Goal: Find specific fact: Find specific fact

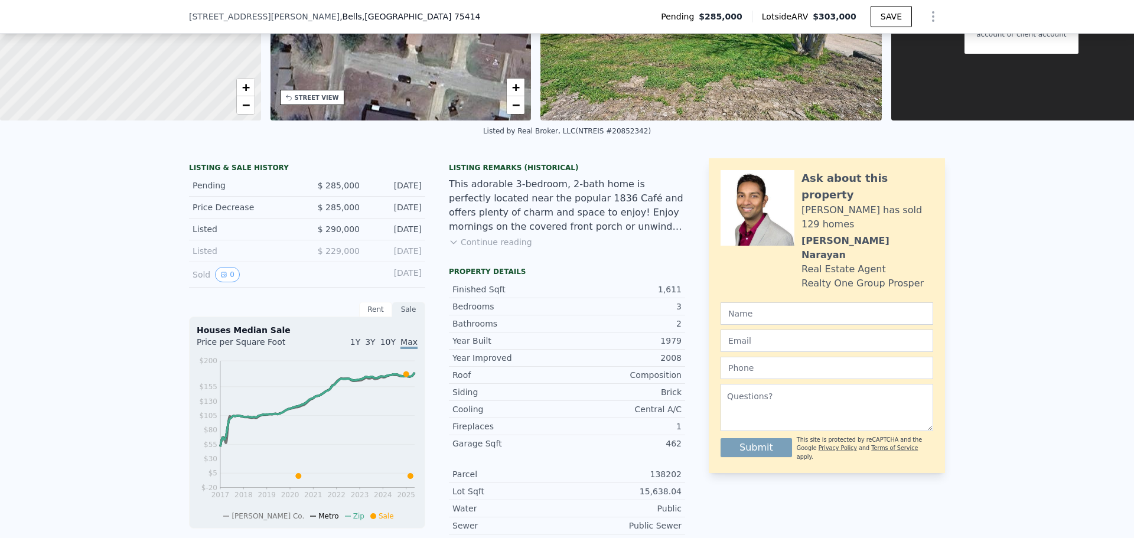
scroll to position [232, 0]
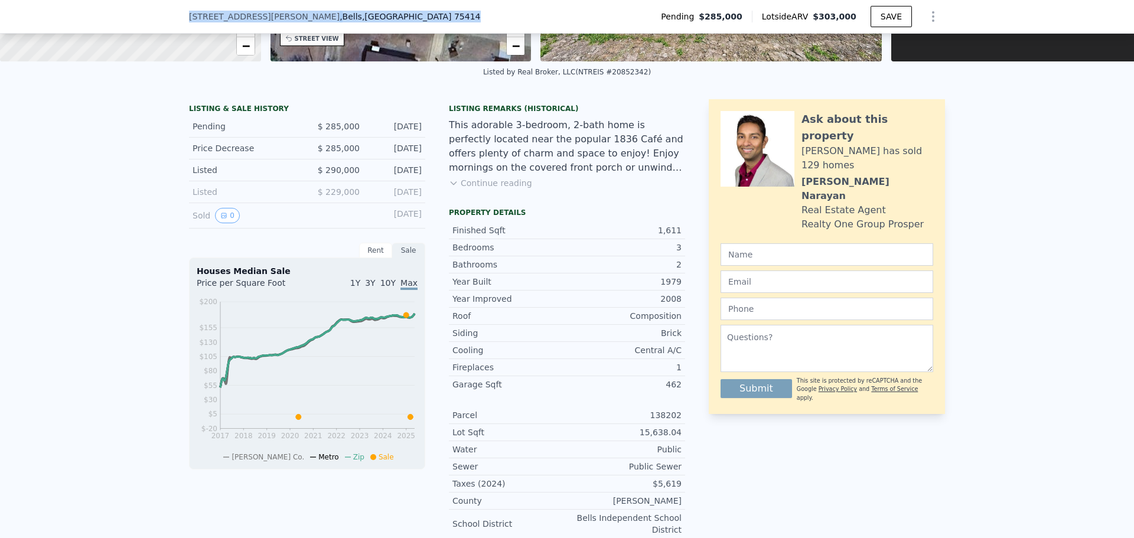
drag, startPoint x: 320, startPoint y: 21, endPoint x: 184, endPoint y: 19, distance: 135.3
click at [189, 19] on div "205 W Sherman St , Bells , TX 75414" at bounding box center [339, 17] width 301 height 12
copy div "205 W Sherman St , Bells , TX 75414"
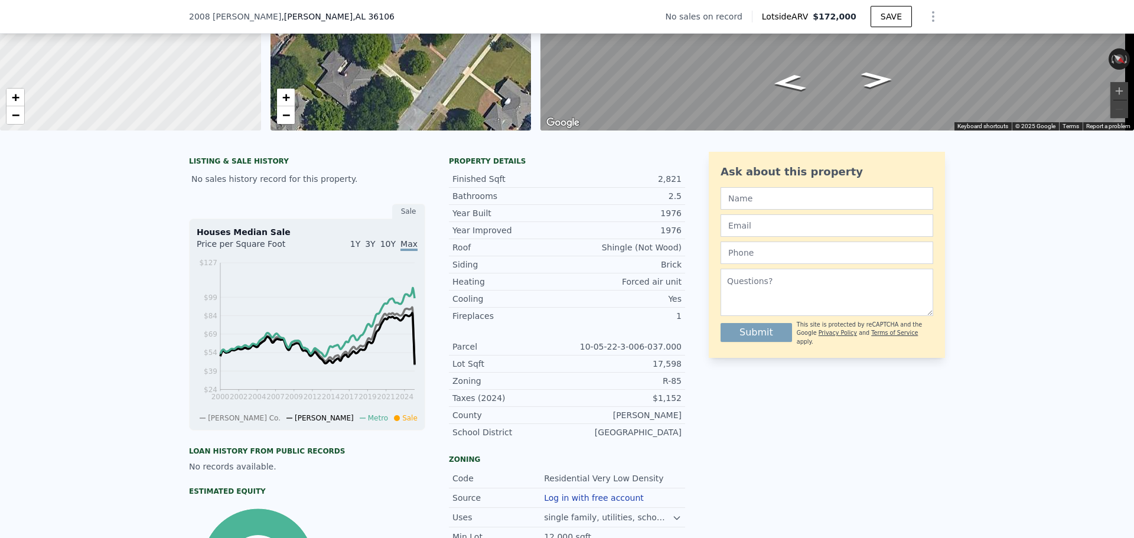
scroll to position [173, 0]
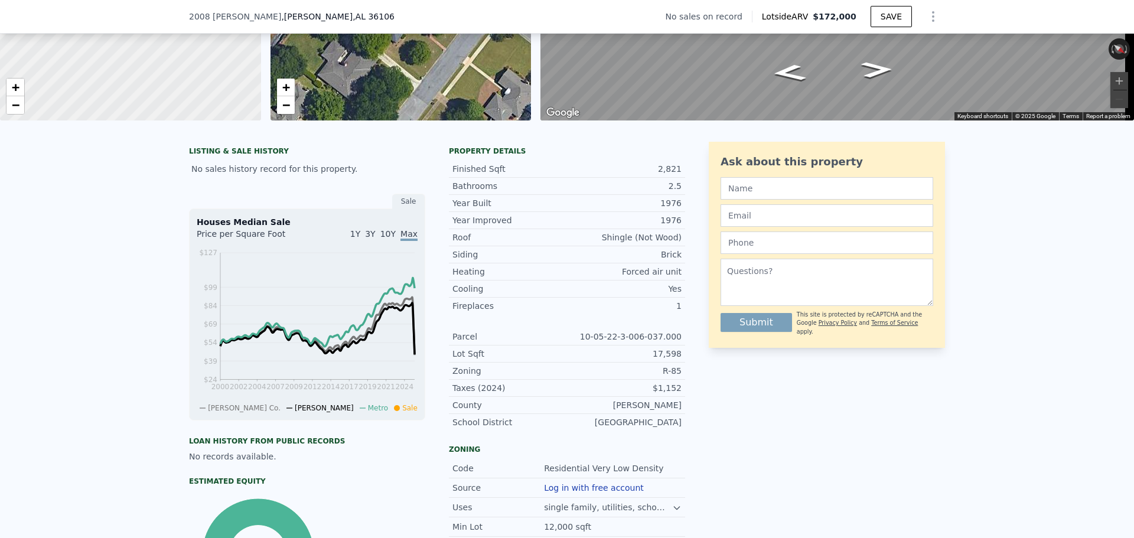
click at [374, 239] on span "3Y" at bounding box center [370, 233] width 10 height 9
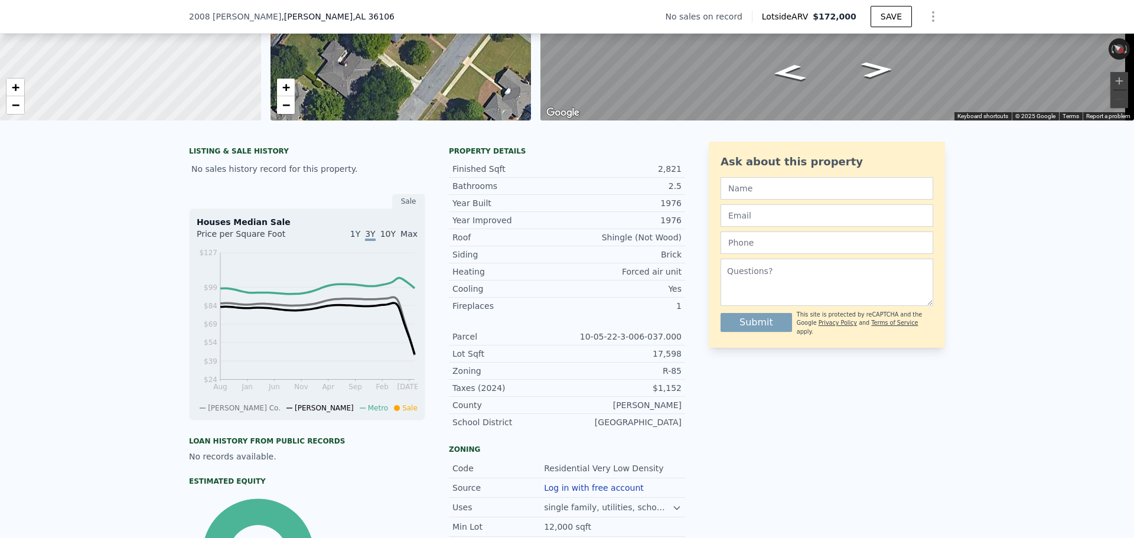
click at [360, 239] on span "1Y" at bounding box center [355, 233] width 10 height 9
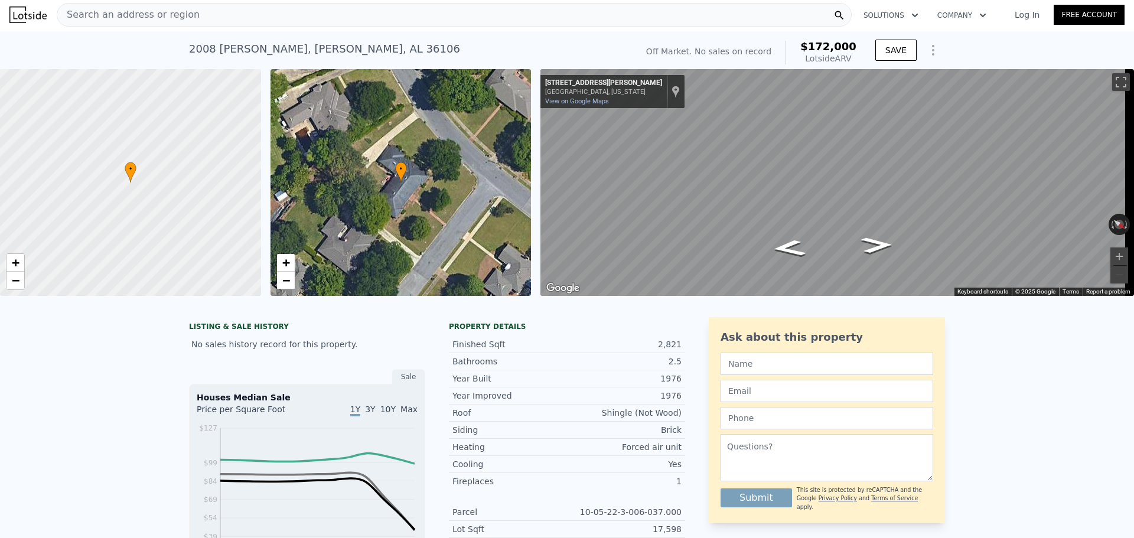
scroll to position [0, 0]
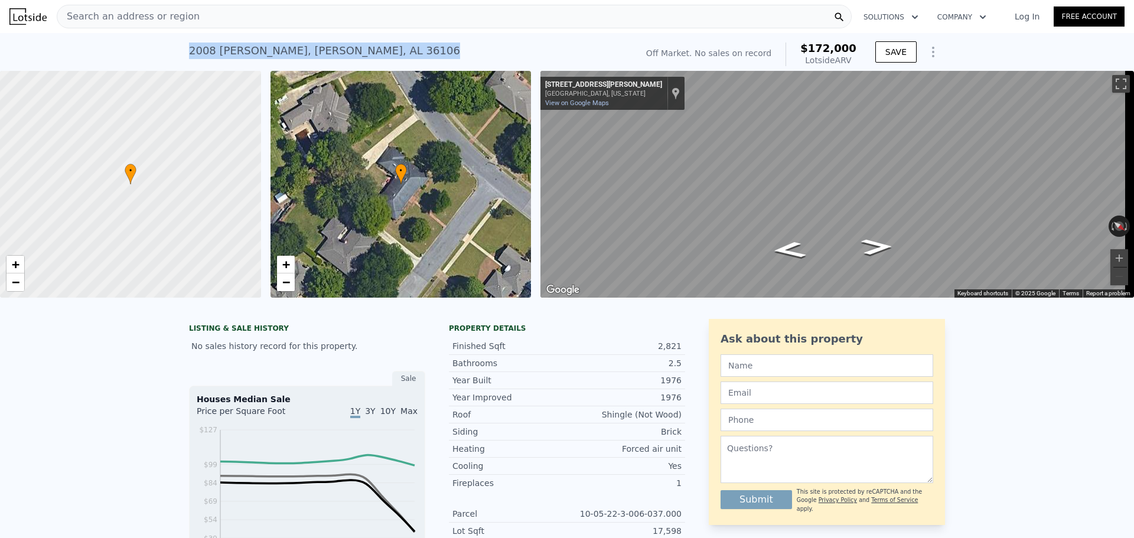
drag, startPoint x: 383, startPoint y: 50, endPoint x: 184, endPoint y: 52, distance: 199.7
click at [184, 52] on div "[STREET_ADDRESS][PERSON_NAME][PERSON_NAME] No sales on record (~ARV $172k ) Off…" at bounding box center [567, 52] width 1134 height 38
copy div "[STREET_ADDRESS][PERSON_NAME][PERSON_NAME]"
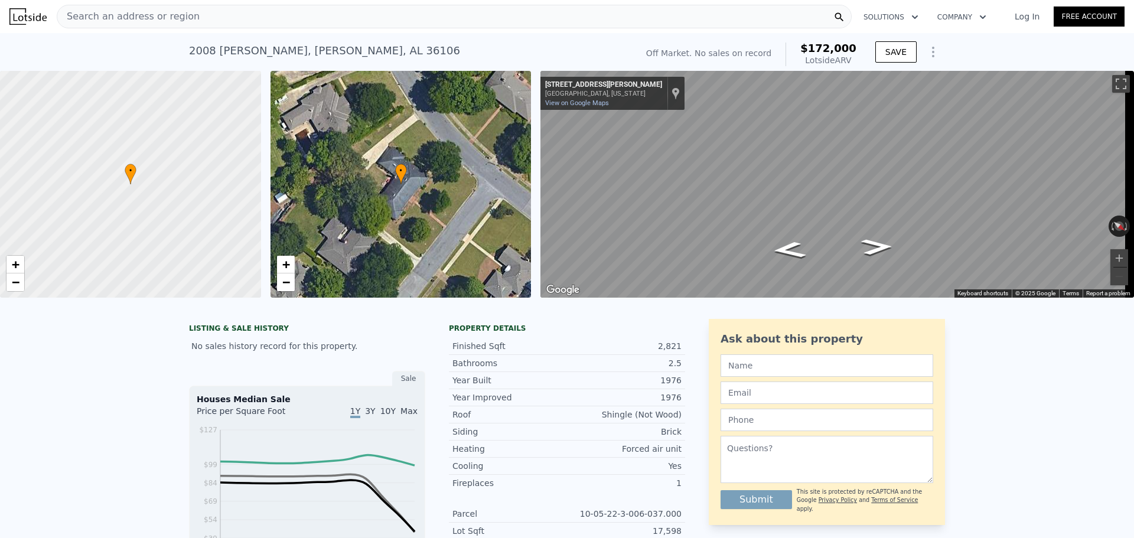
click at [545, 386] on div "Year Built" at bounding box center [510, 381] width 115 height 12
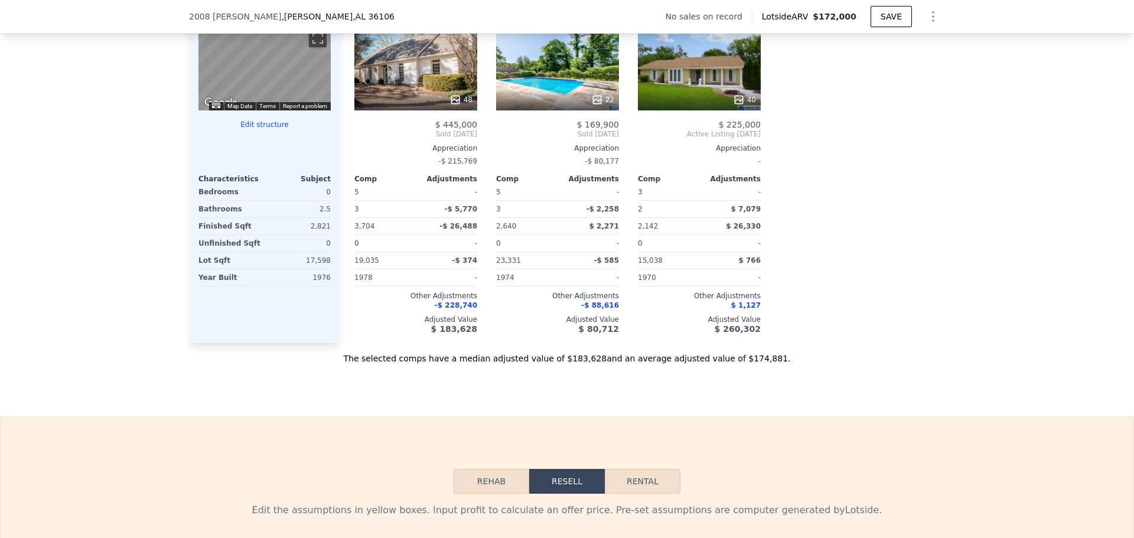
scroll to position [1236, 0]
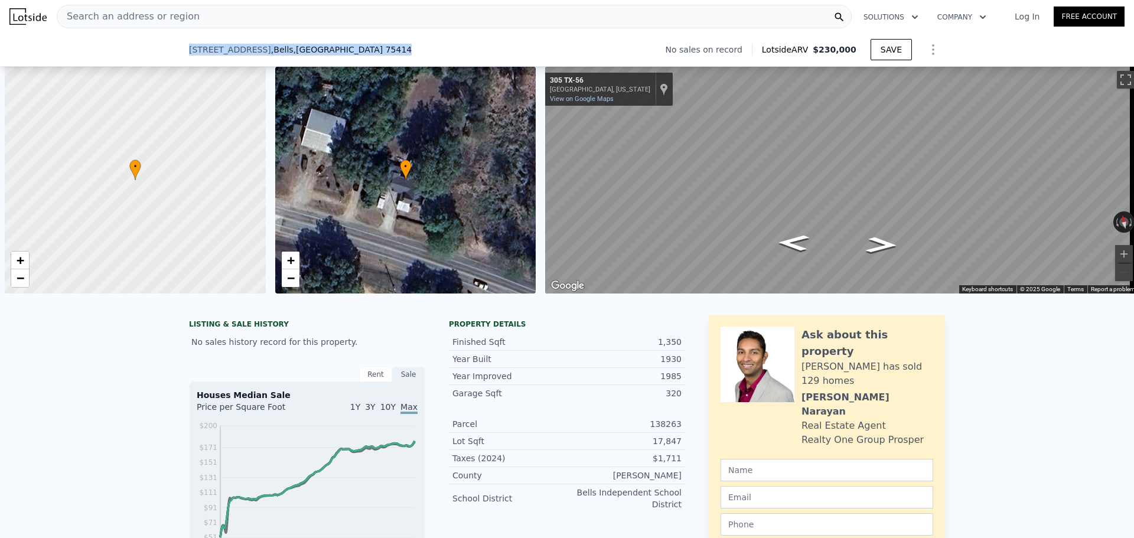
scroll to position [0, 5]
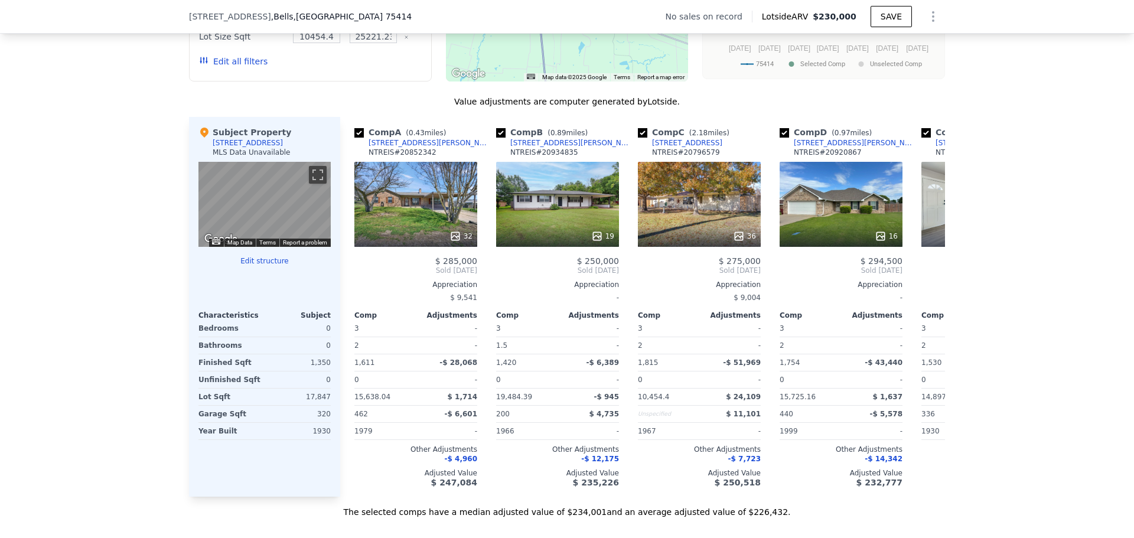
click at [138, 254] on div "We found 12 sales that match your search Filters Map Prices Modify Comp Filters…" at bounding box center [567, 185] width 1134 height 666
